Goal: Contribute content: Add original content to the website for others to see

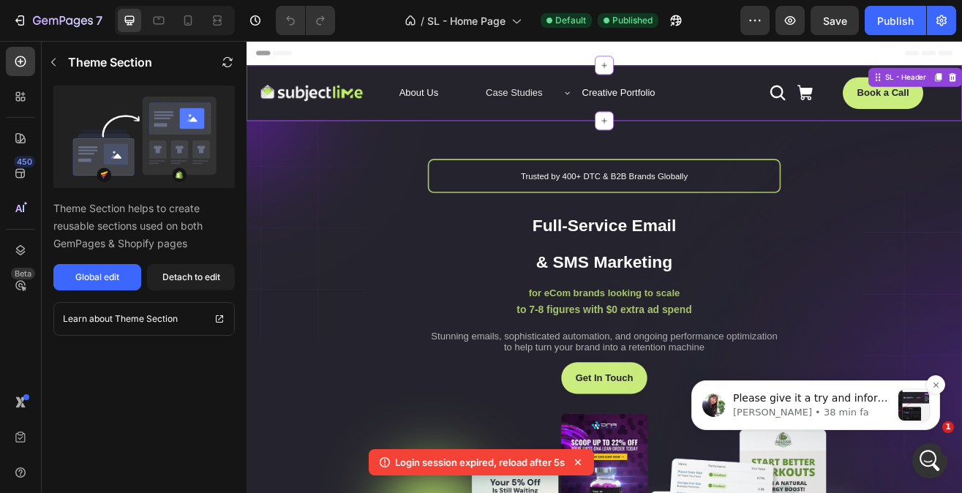
click at [764, 401] on p "Please give it a try and inform me of the outcome." at bounding box center [812, 398] width 158 height 15
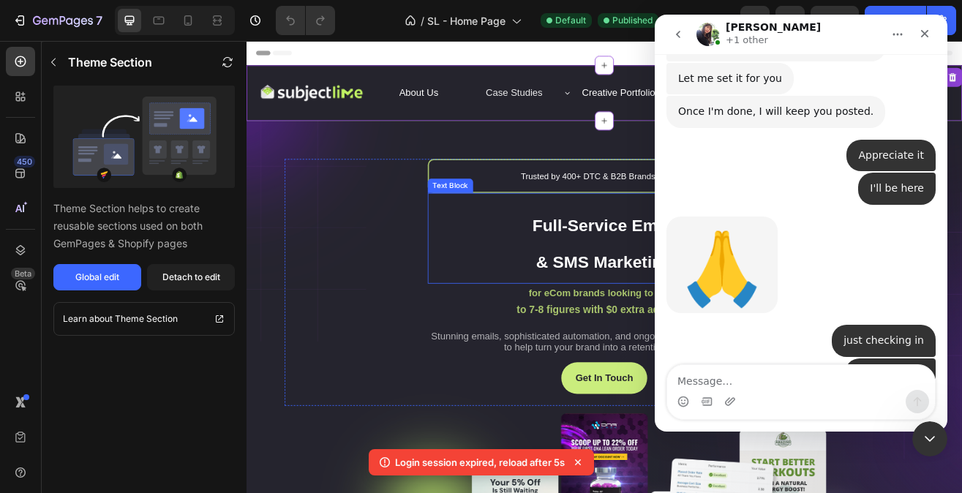
scroll to position [3502, 0]
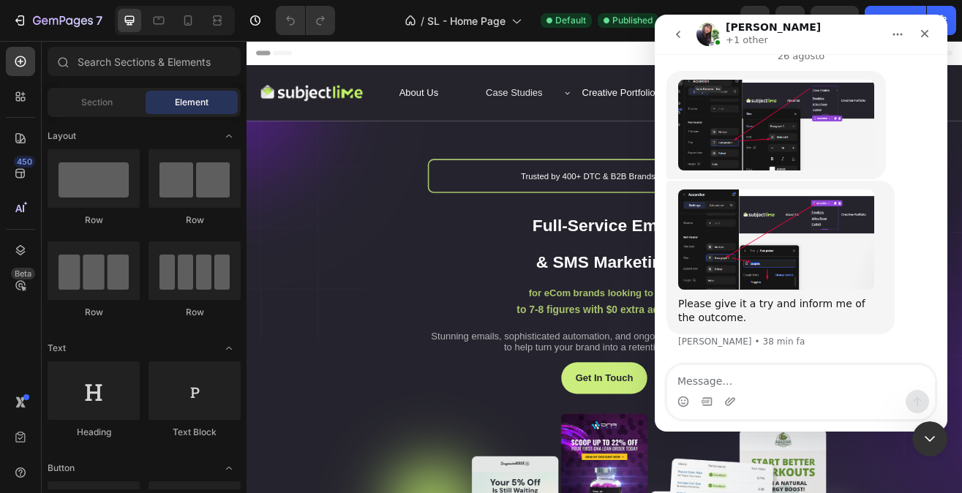
scroll to position [5148, 0]
click at [60, 22] on icon "button" at bounding box center [63, 20] width 6 height 9
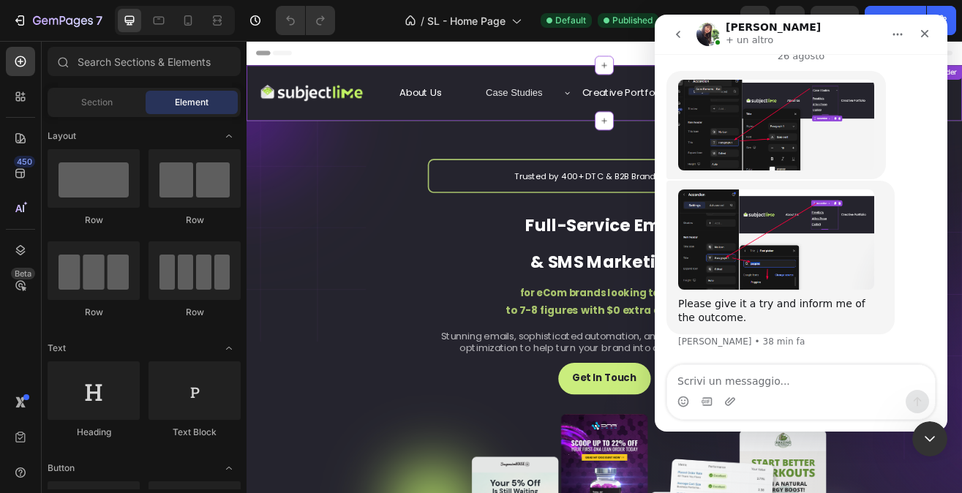
scroll to position [5090, 0]
click at [739, 232] on img "Tina dice…" at bounding box center [776, 238] width 196 height 99
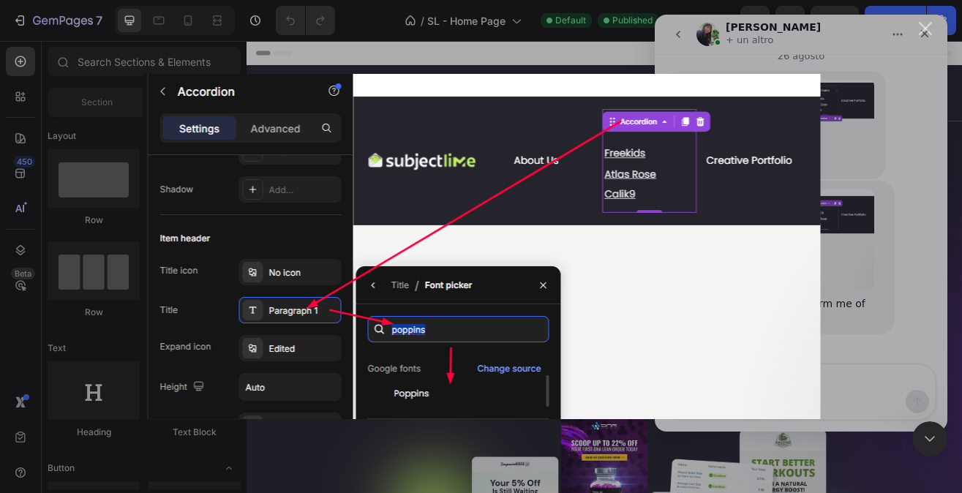
click at [864, 312] on div "Messenger Intercom" at bounding box center [481, 246] width 962 height 493
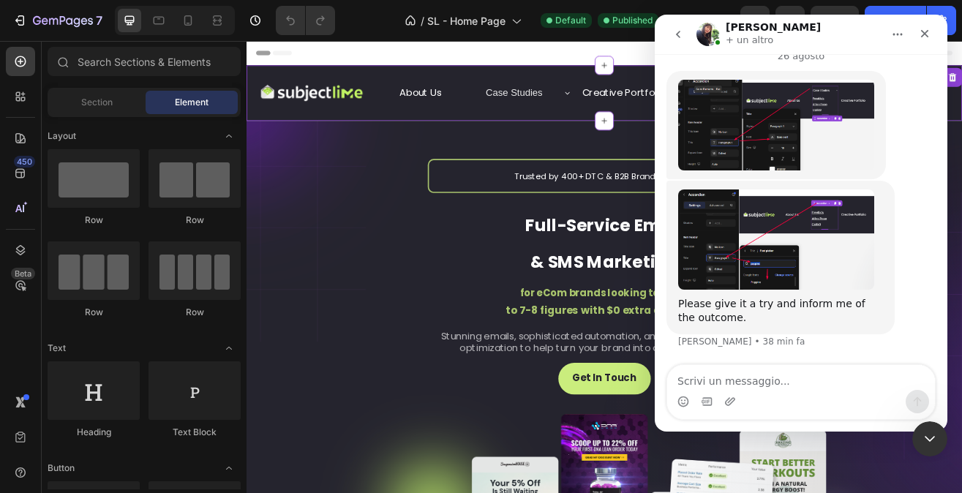
click at [584, 118] on div "Case Studies" at bounding box center [590, 104] width 107 height 37
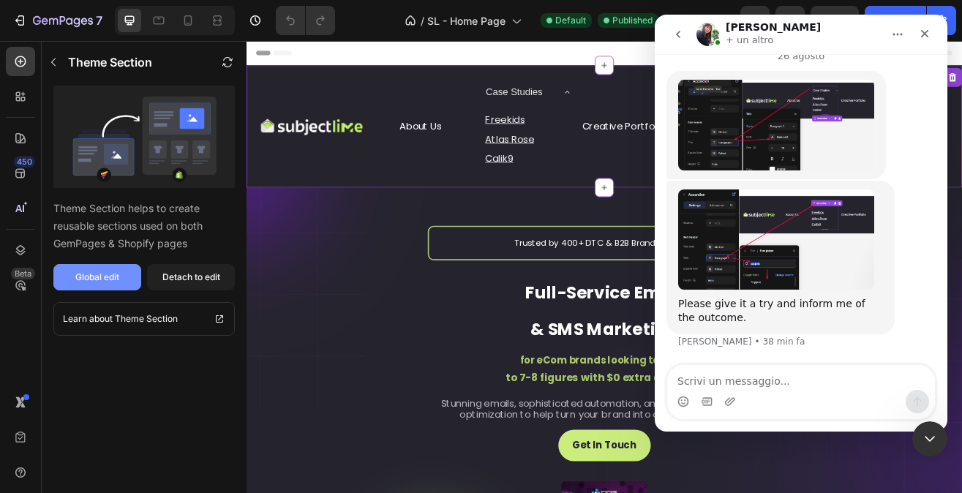
click at [120, 280] on button "Global edit" at bounding box center [97, 277] width 88 height 26
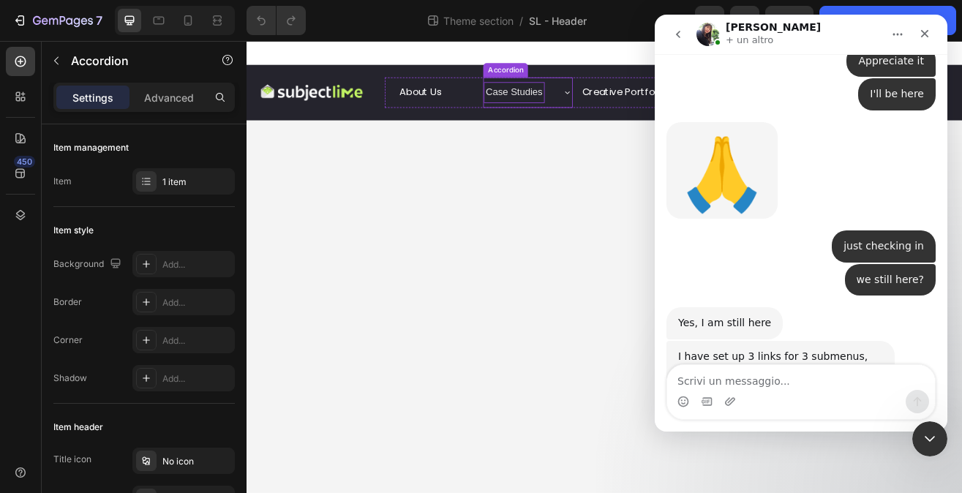
click at [589, 100] on p "Case Studies" at bounding box center [574, 104] width 69 height 21
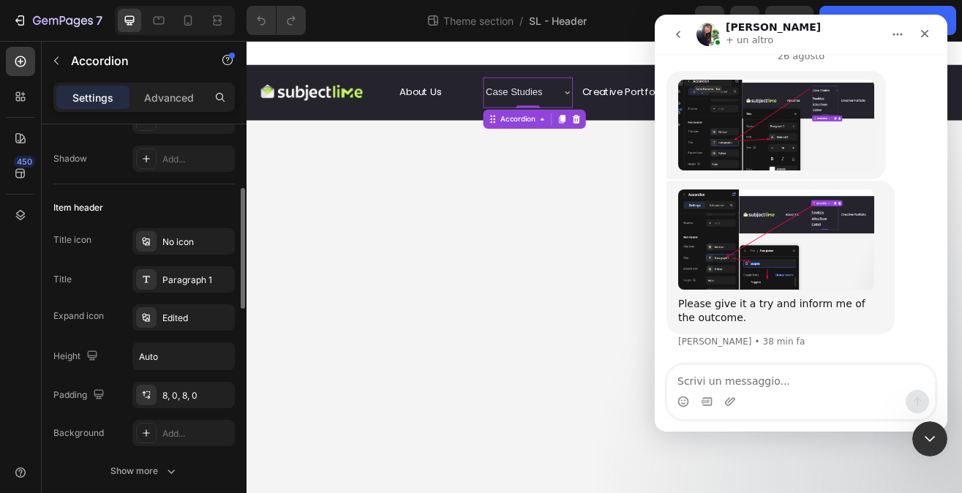
scroll to position [221, 0]
click at [176, 270] on div "Paragraph 1" at bounding box center [183, 278] width 102 height 26
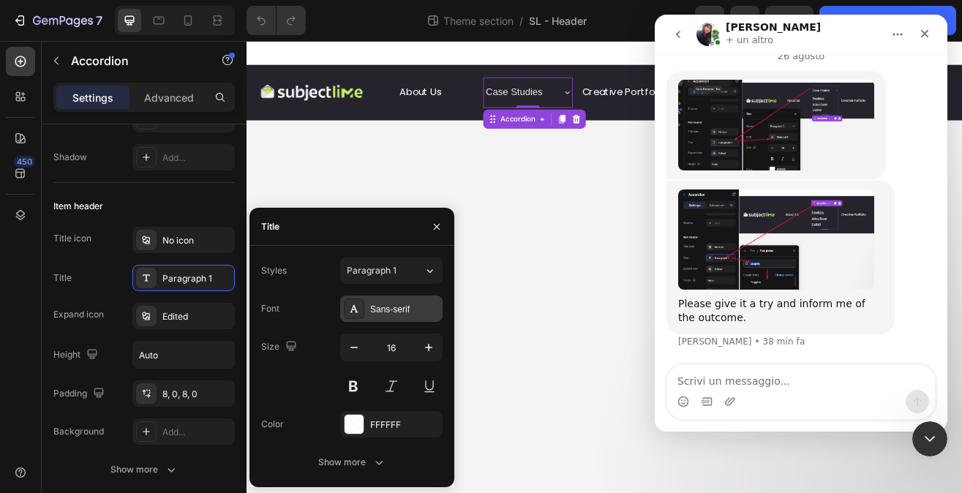
click at [414, 314] on div "Sans-serif" at bounding box center [404, 309] width 69 height 13
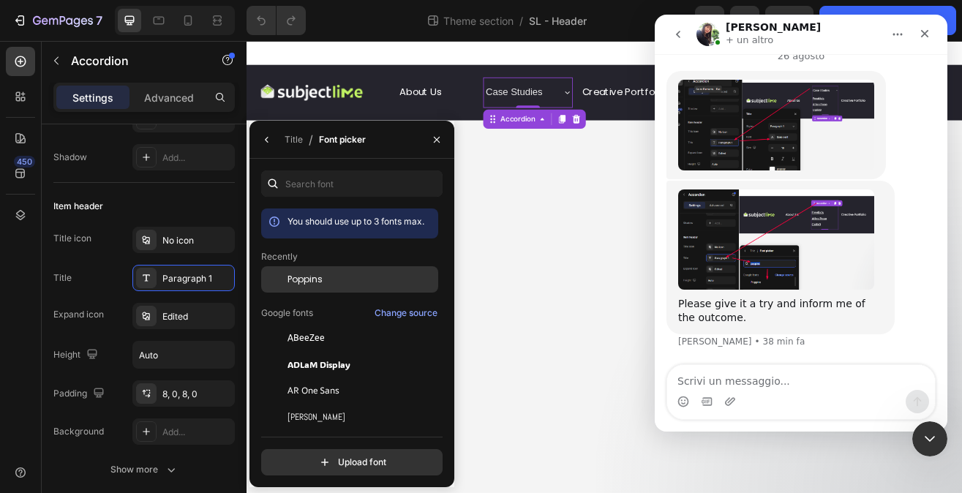
click at [370, 283] on div "Poppins" at bounding box center [361, 279] width 148 height 13
click at [929, 33] on icon "Chiudi" at bounding box center [924, 34] width 12 height 12
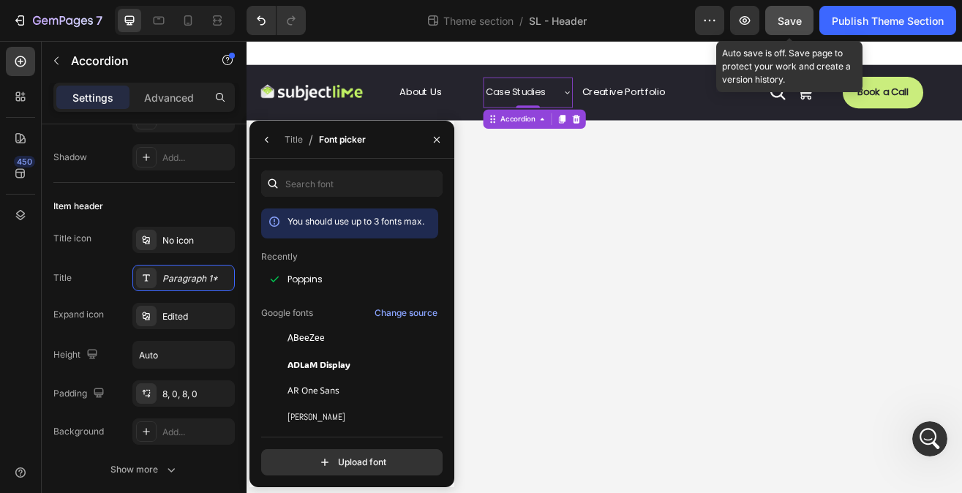
scroll to position [5090, 0]
click at [785, 32] on button "Save" at bounding box center [789, 20] width 48 height 29
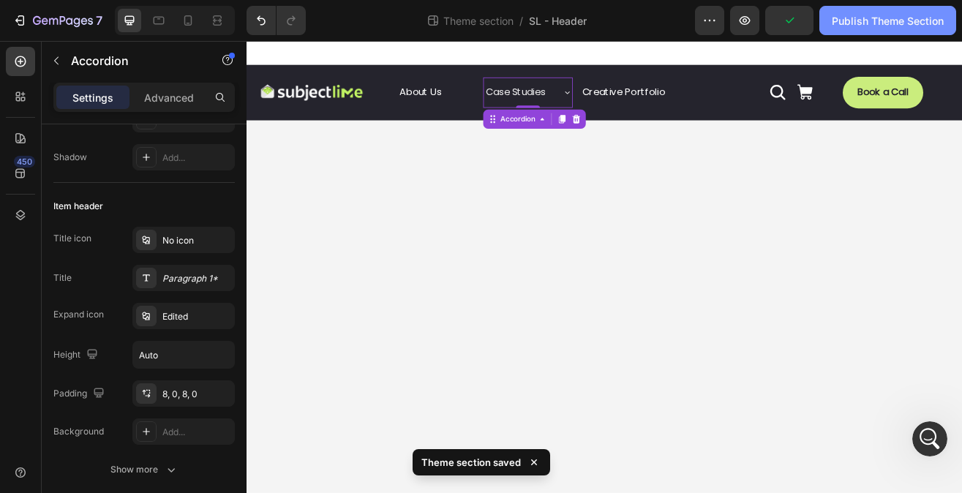
click at [861, 19] on div "Publish Theme Section" at bounding box center [887, 20] width 112 height 15
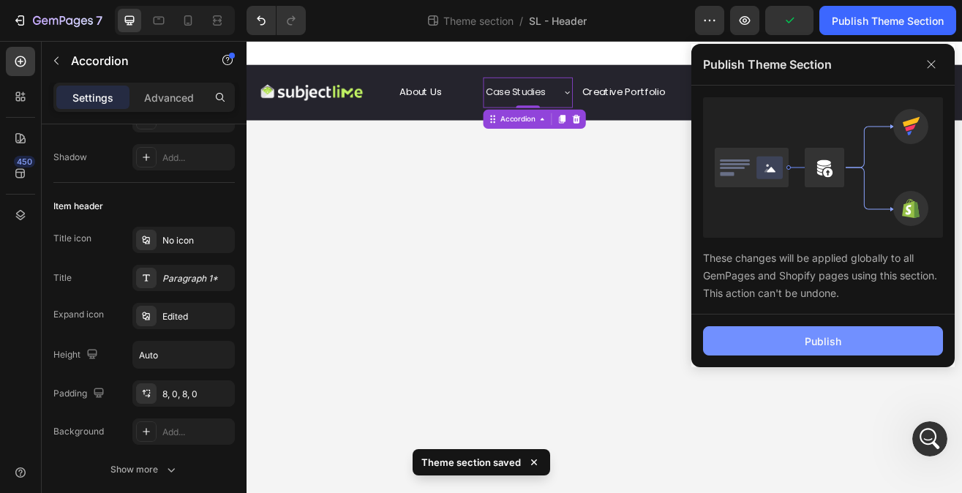
click at [826, 333] on div "Publish" at bounding box center [822, 340] width 37 height 15
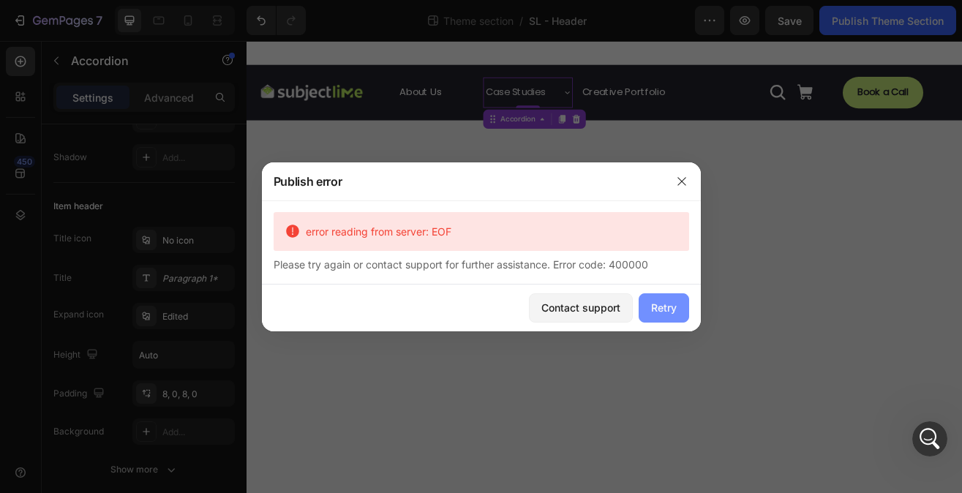
click at [658, 312] on div "Retry" at bounding box center [664, 307] width 26 height 15
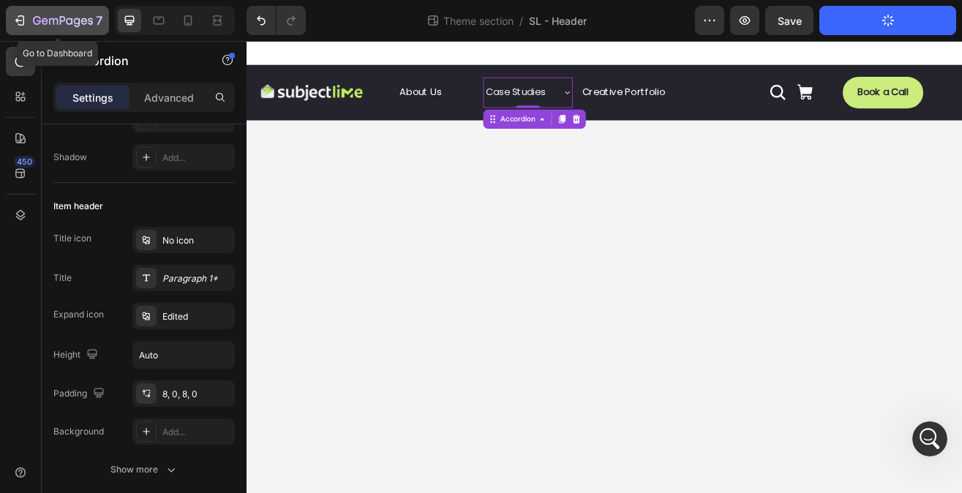
click at [88, 15] on icon "button" at bounding box center [63, 21] width 60 height 12
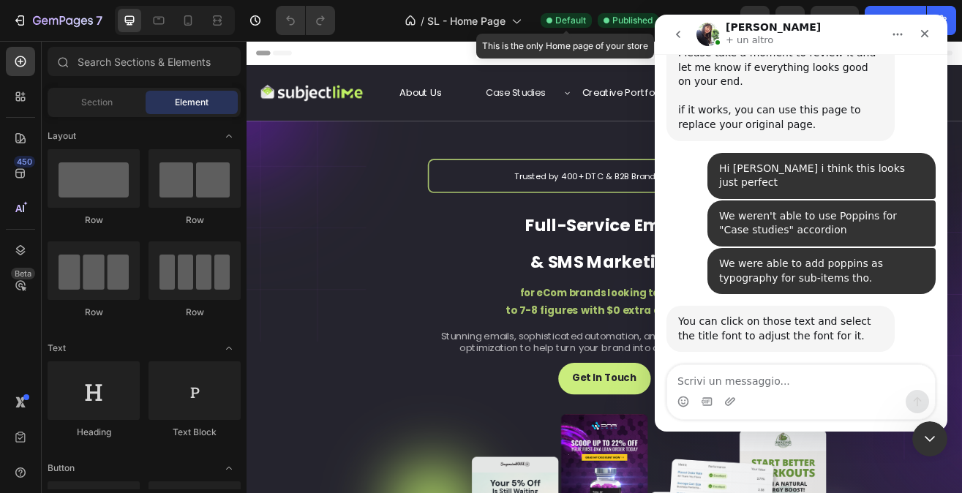
scroll to position [5090, 0]
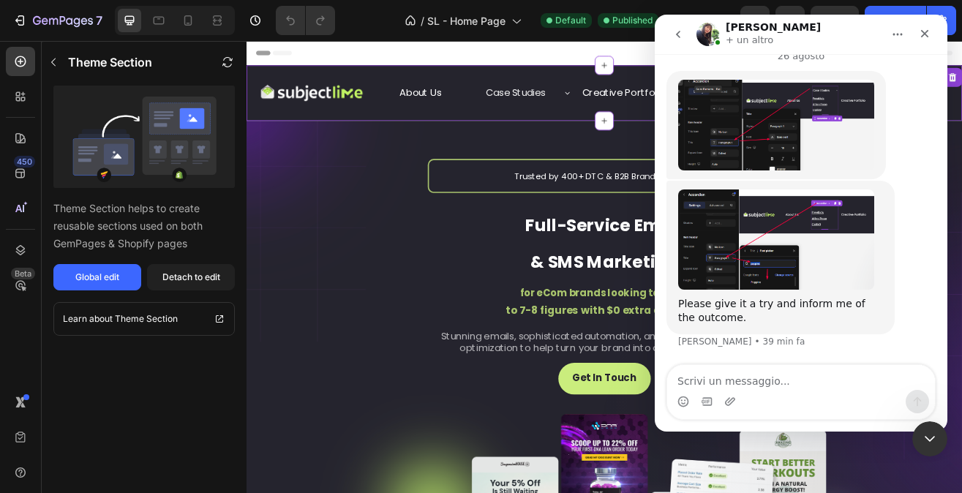
click at [598, 115] on div "Case Studies" at bounding box center [576, 105] width 78 height 26
click at [926, 37] on icon "Chiudi" at bounding box center [924, 34] width 12 height 12
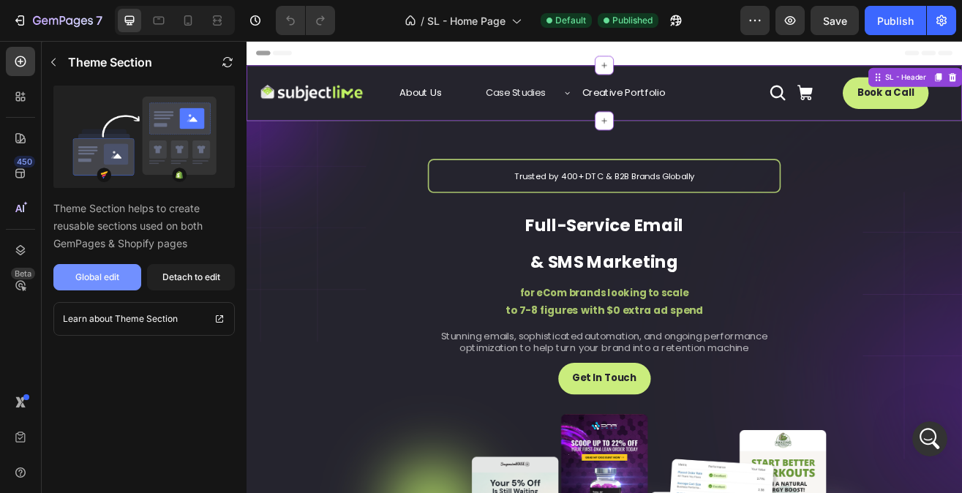
click at [105, 283] on div "Global edit" at bounding box center [97, 277] width 44 height 13
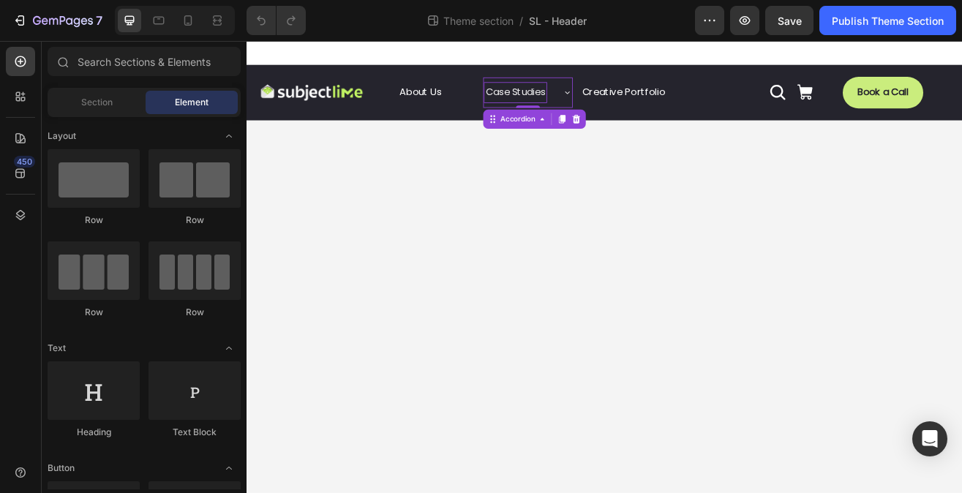
click at [573, 98] on p "Case Studies" at bounding box center [576, 104] width 73 height 21
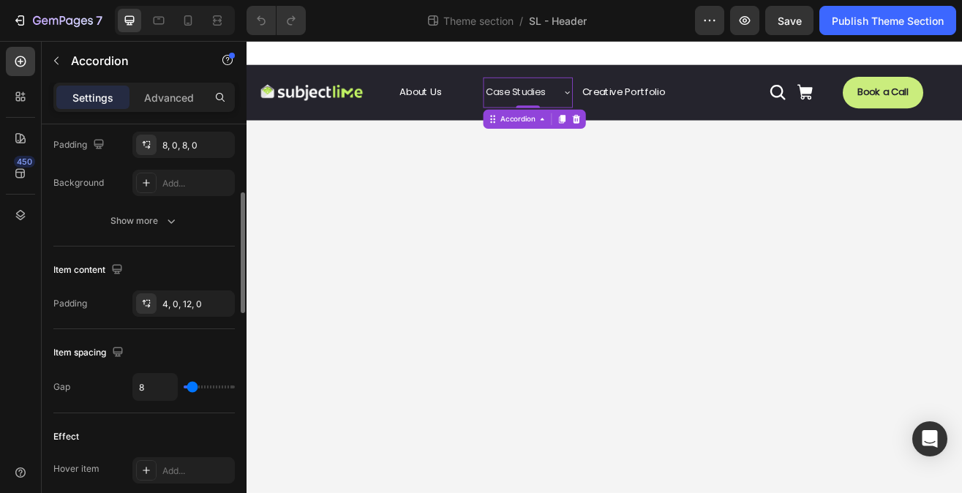
scroll to position [409, 0]
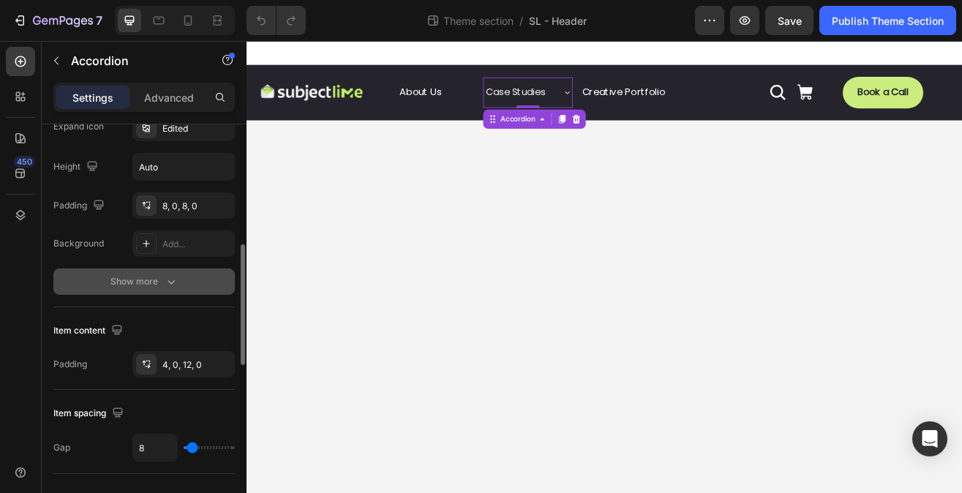
click at [150, 276] on div "Show more" at bounding box center [144, 281] width 68 height 15
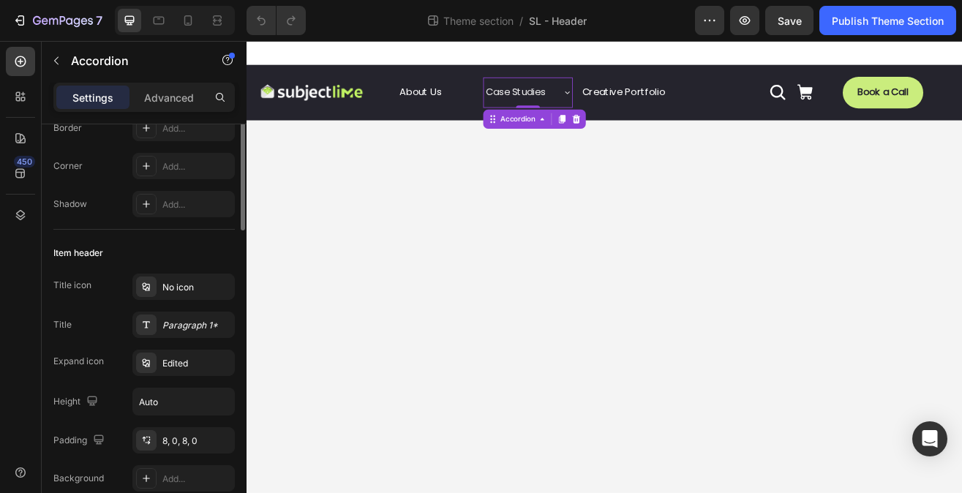
scroll to position [130, 0]
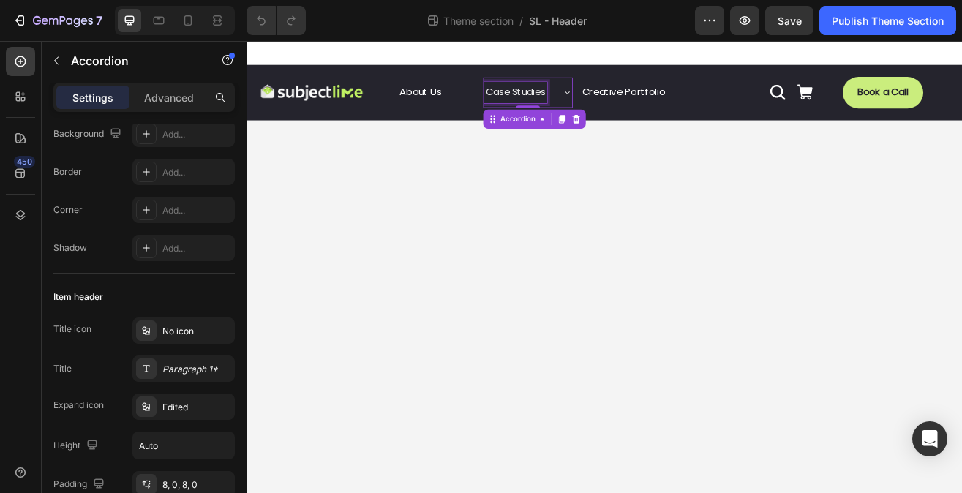
click at [599, 106] on p "Case Studies" at bounding box center [576, 104] width 73 height 21
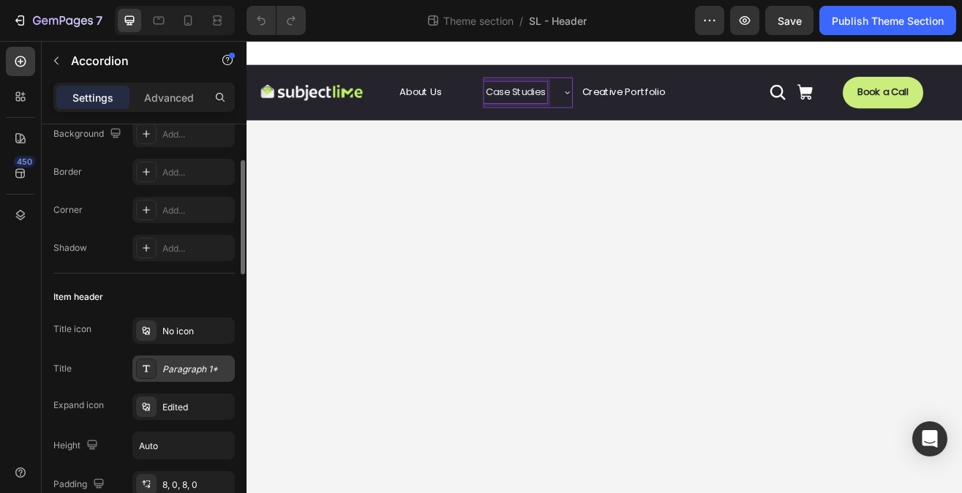
click at [206, 365] on div "Paragraph 1*" at bounding box center [196, 369] width 69 height 13
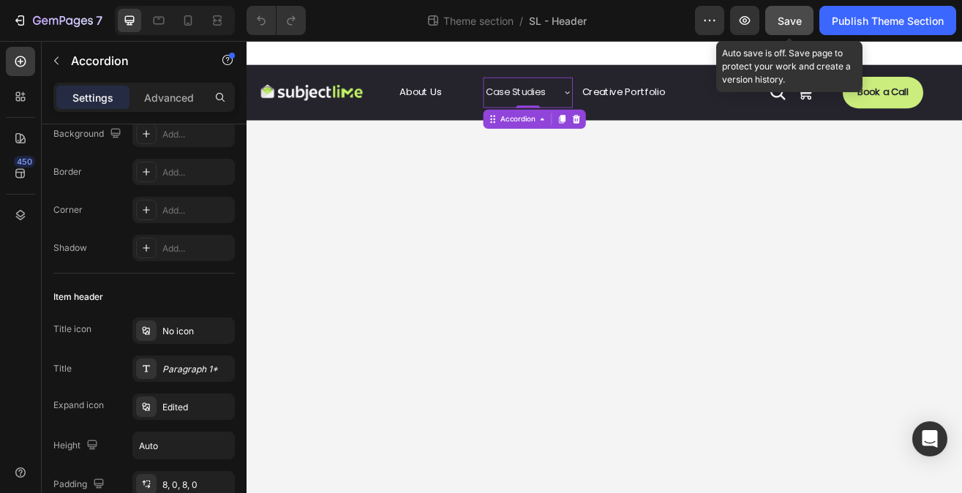
click at [793, 20] on span "Save" at bounding box center [789, 21] width 24 height 12
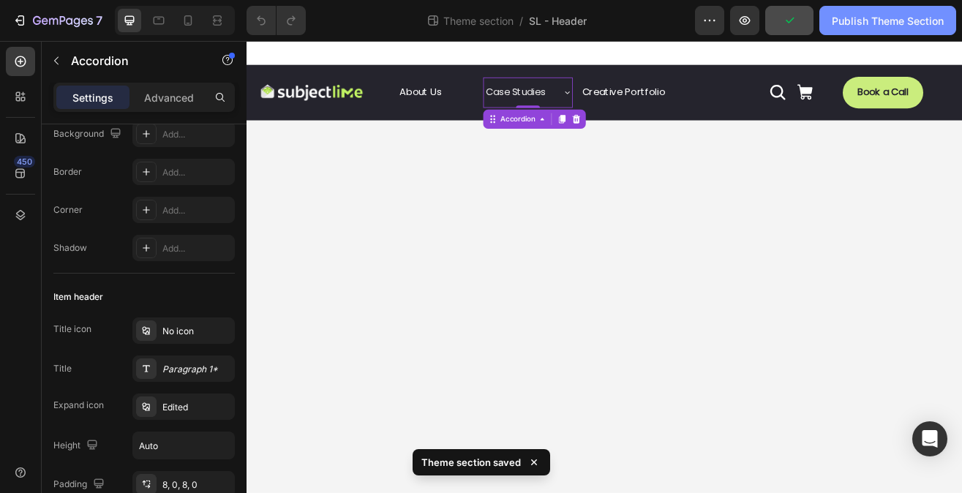
click at [838, 18] on div "Publish Theme Section" at bounding box center [887, 20] width 112 height 15
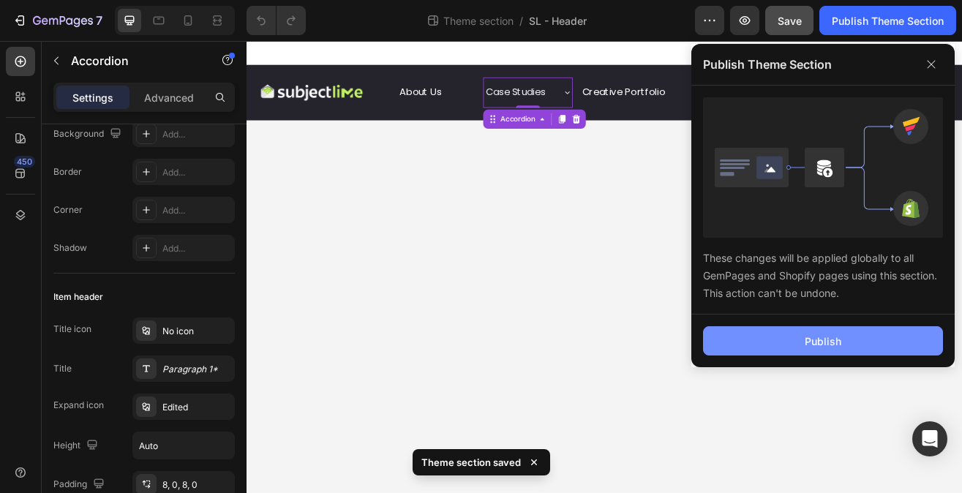
click at [836, 347] on div "Publish" at bounding box center [822, 340] width 37 height 15
